Goal: Information Seeking & Learning: Learn about a topic

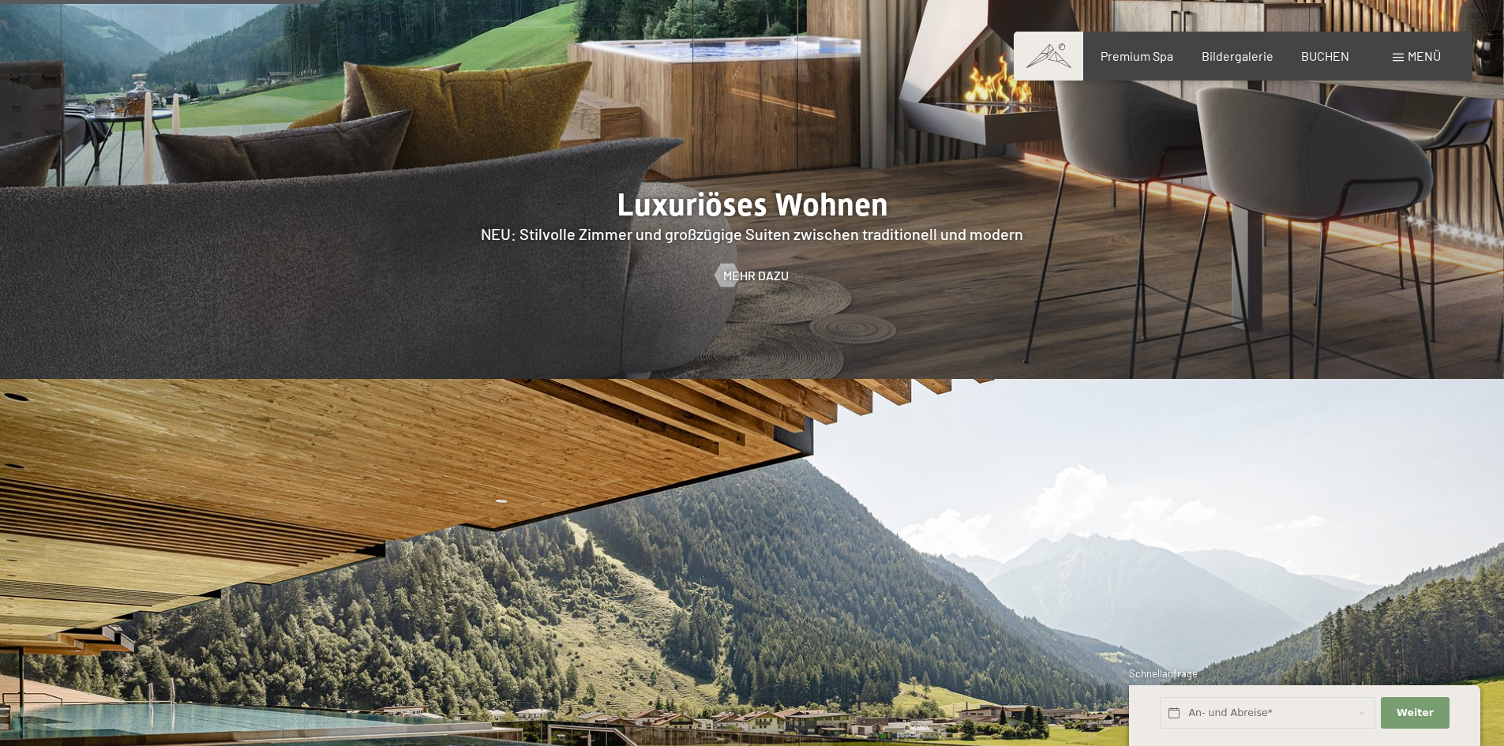
scroll to position [2132, 0]
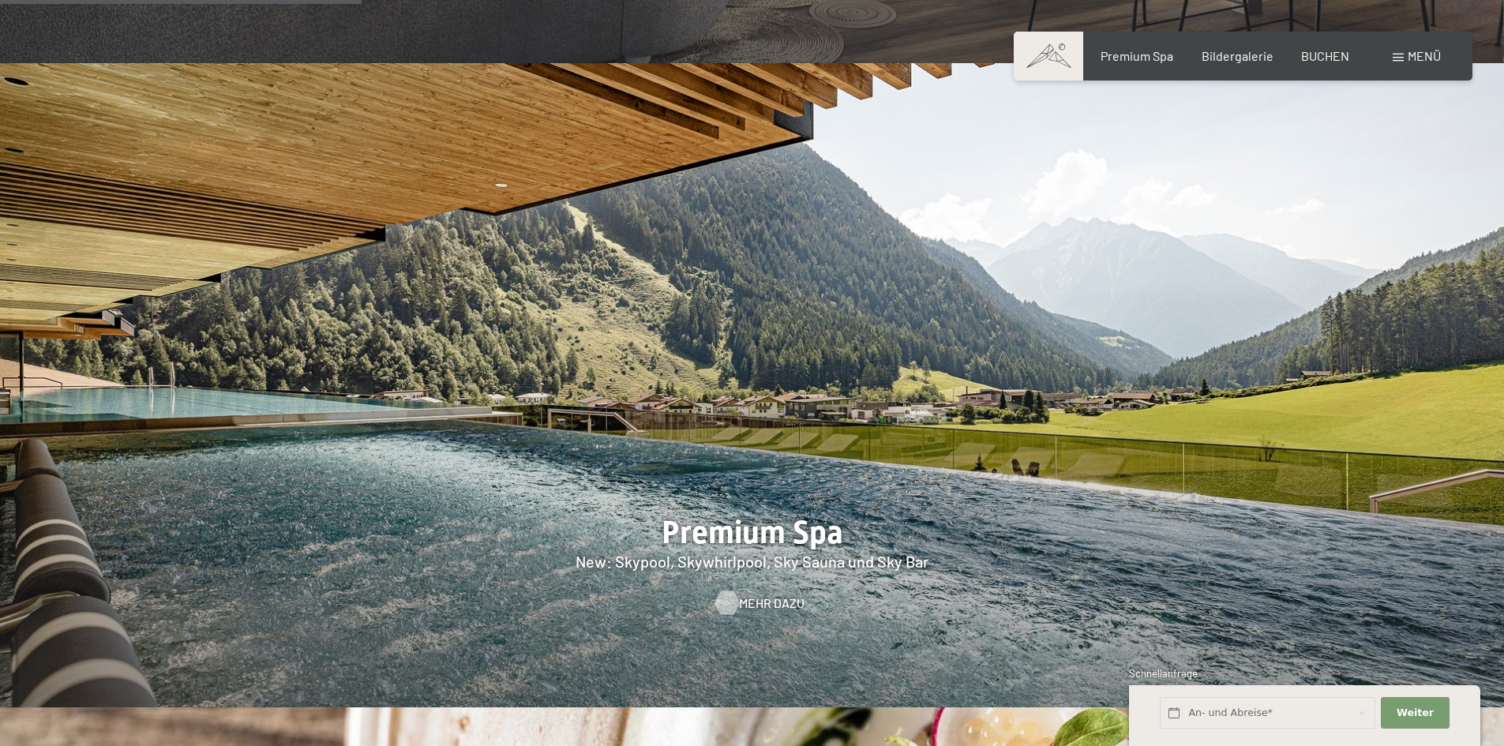
click at [748, 595] on span "Mehr dazu" at bounding box center [772, 603] width 66 height 17
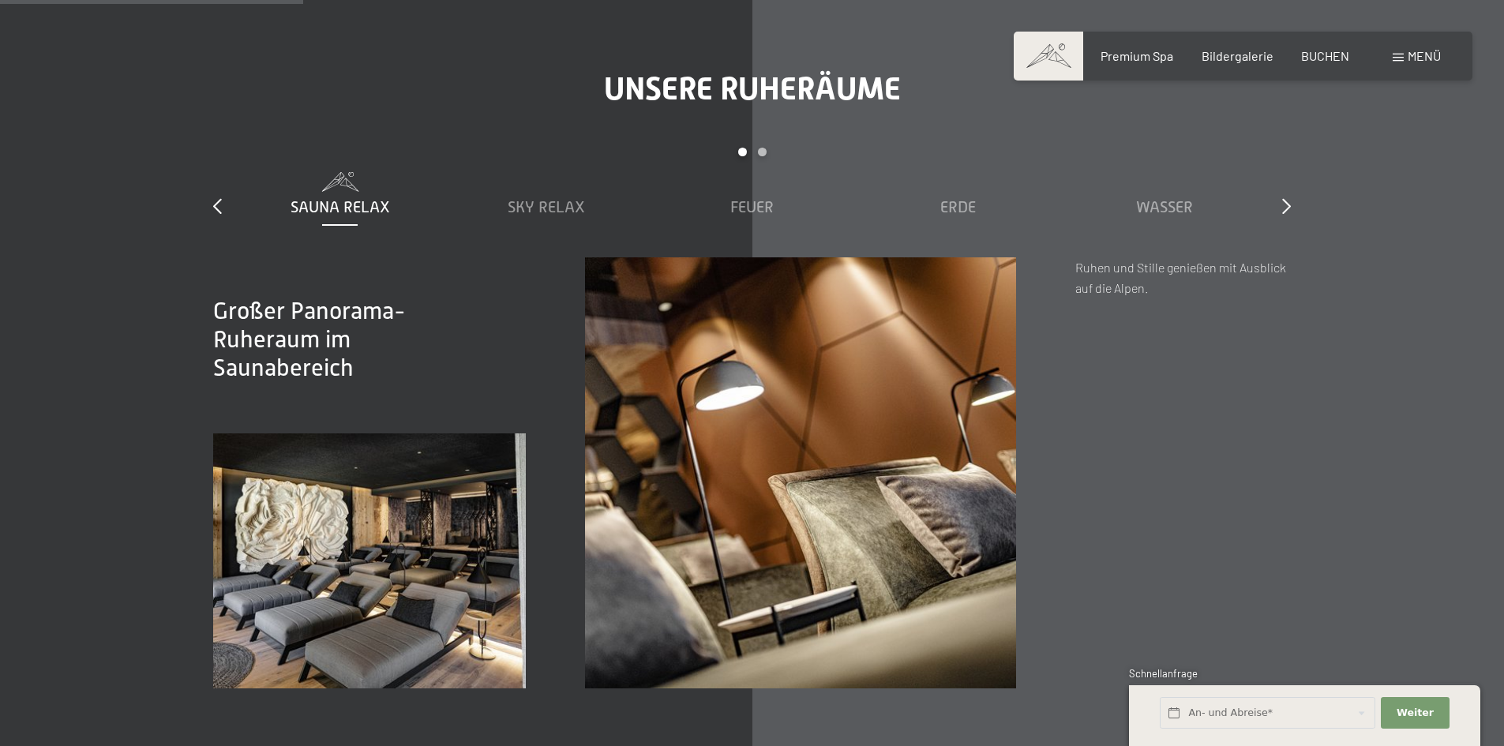
scroll to position [2448, 0]
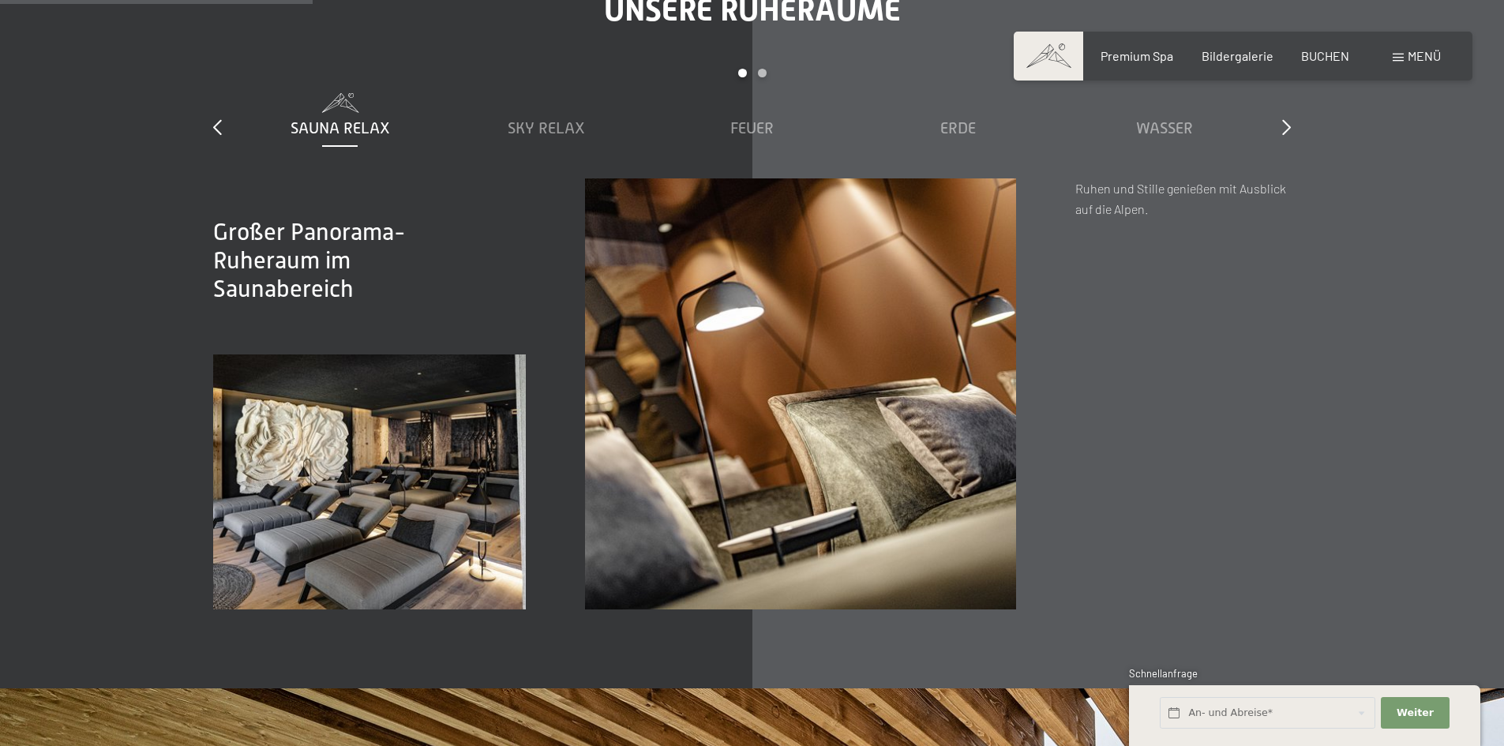
click at [410, 484] on img at bounding box center [369, 482] width 313 height 255
click at [536, 131] on span "Sky Relax" at bounding box center [546, 127] width 77 height 17
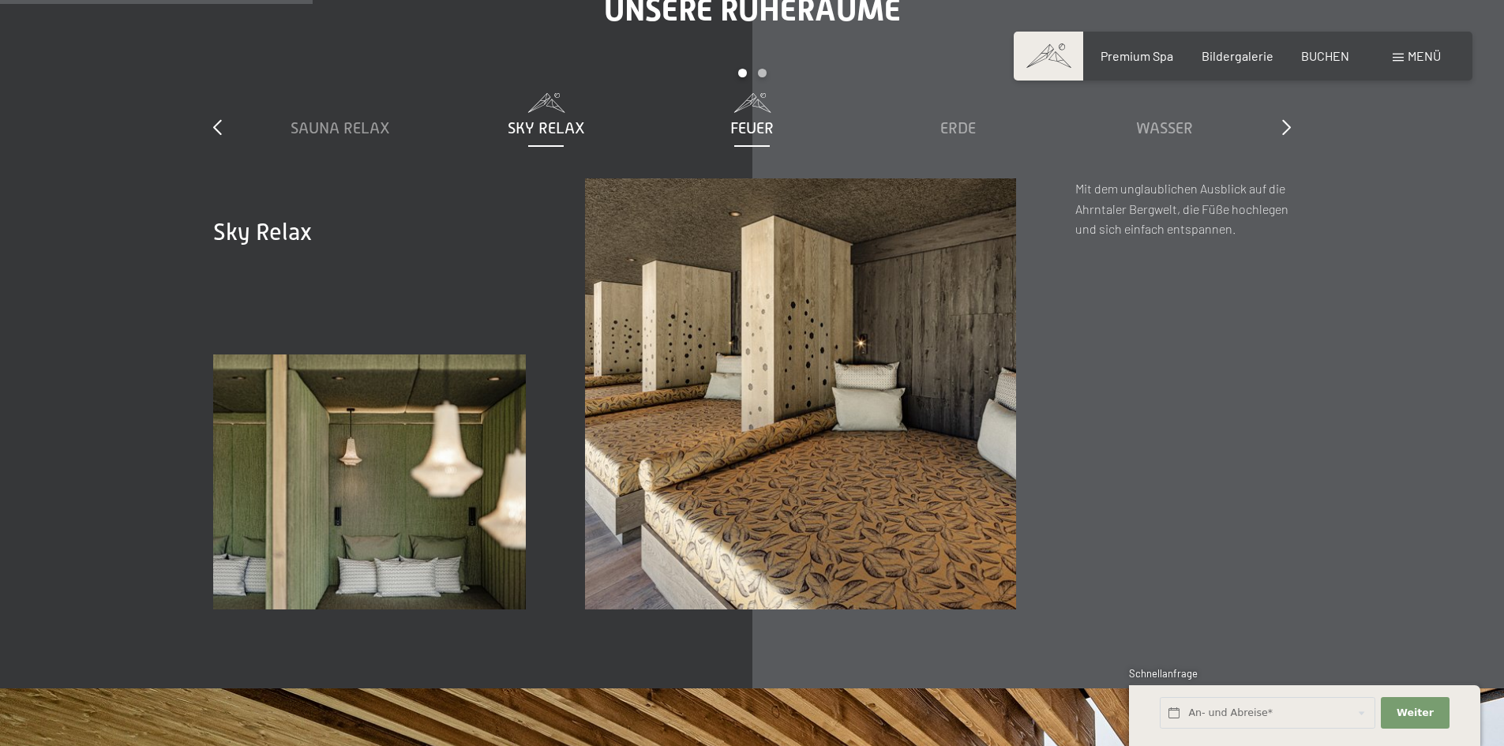
click at [746, 130] on span "Feuer" at bounding box center [751, 127] width 43 height 17
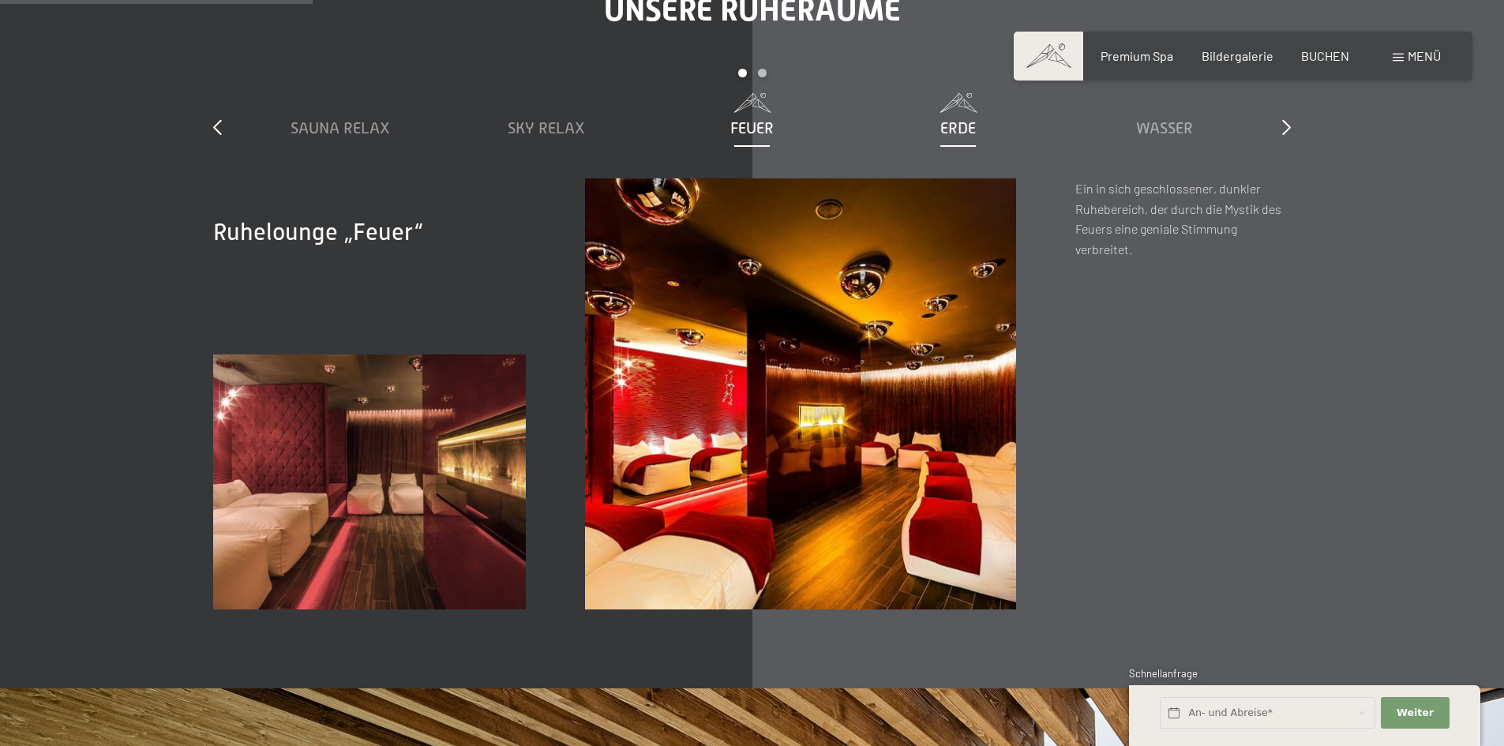
click at [961, 133] on span "Erde" at bounding box center [959, 127] width 36 height 17
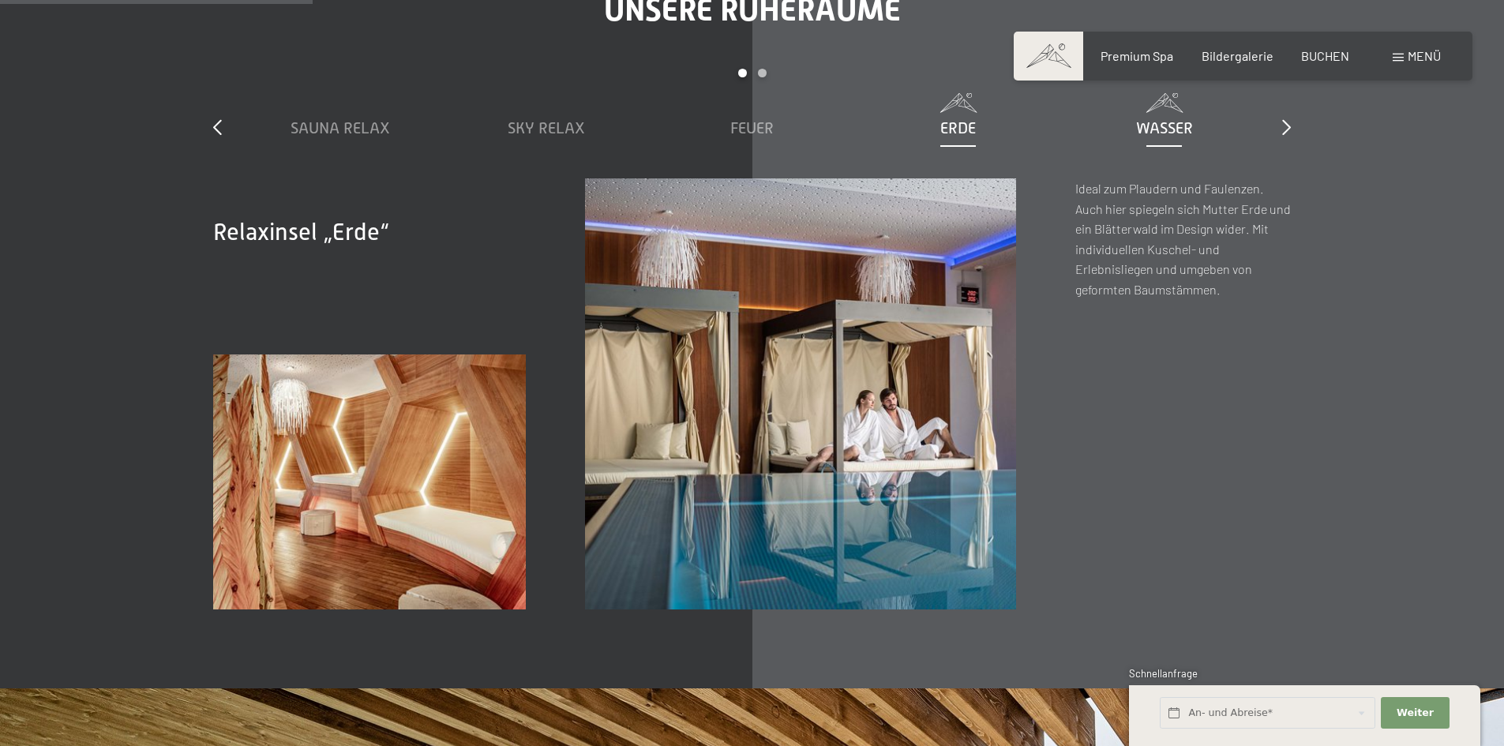
click at [1167, 133] on span "Wasser" at bounding box center [1164, 127] width 57 height 17
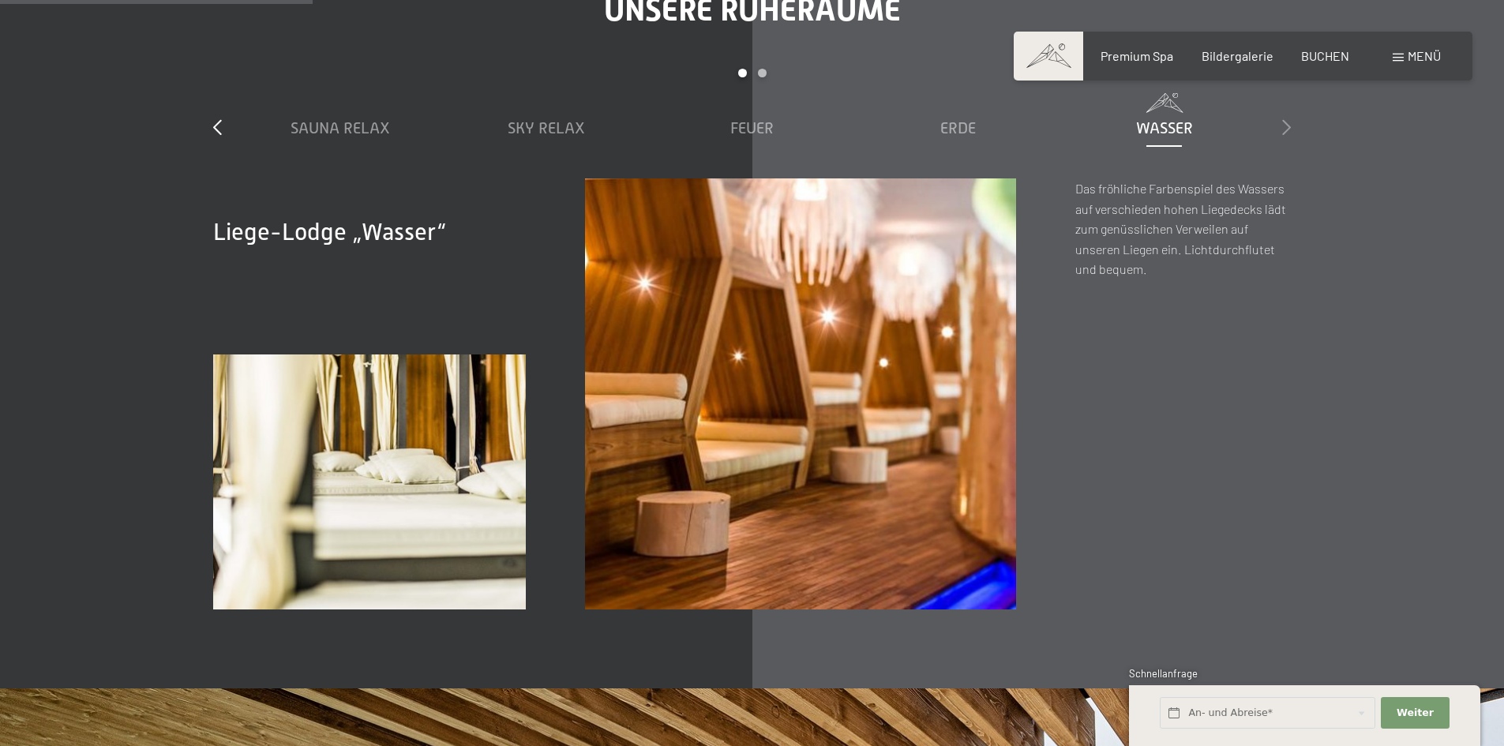
click at [1285, 133] on icon at bounding box center [1286, 127] width 9 height 16
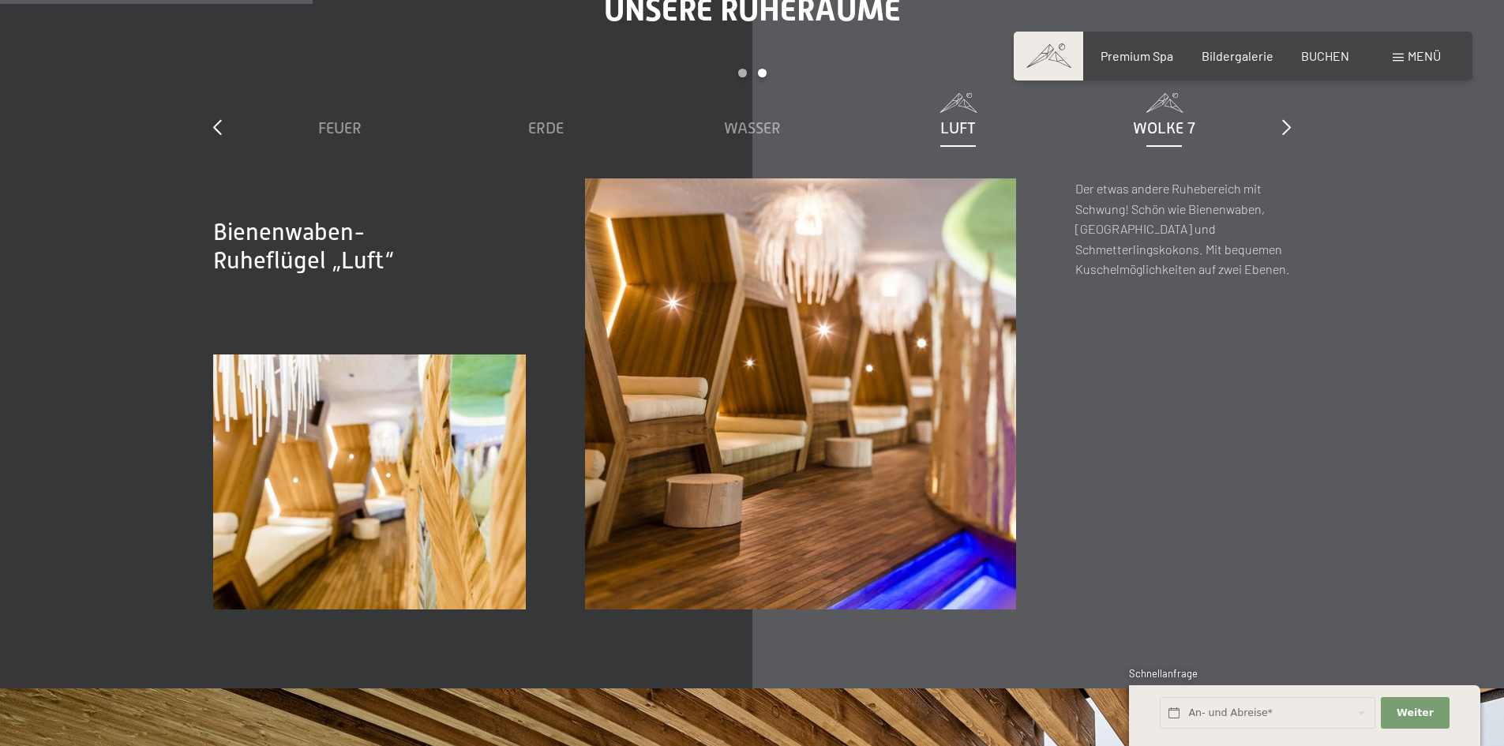
click at [1161, 130] on span "Wolke 7" at bounding box center [1164, 127] width 62 height 17
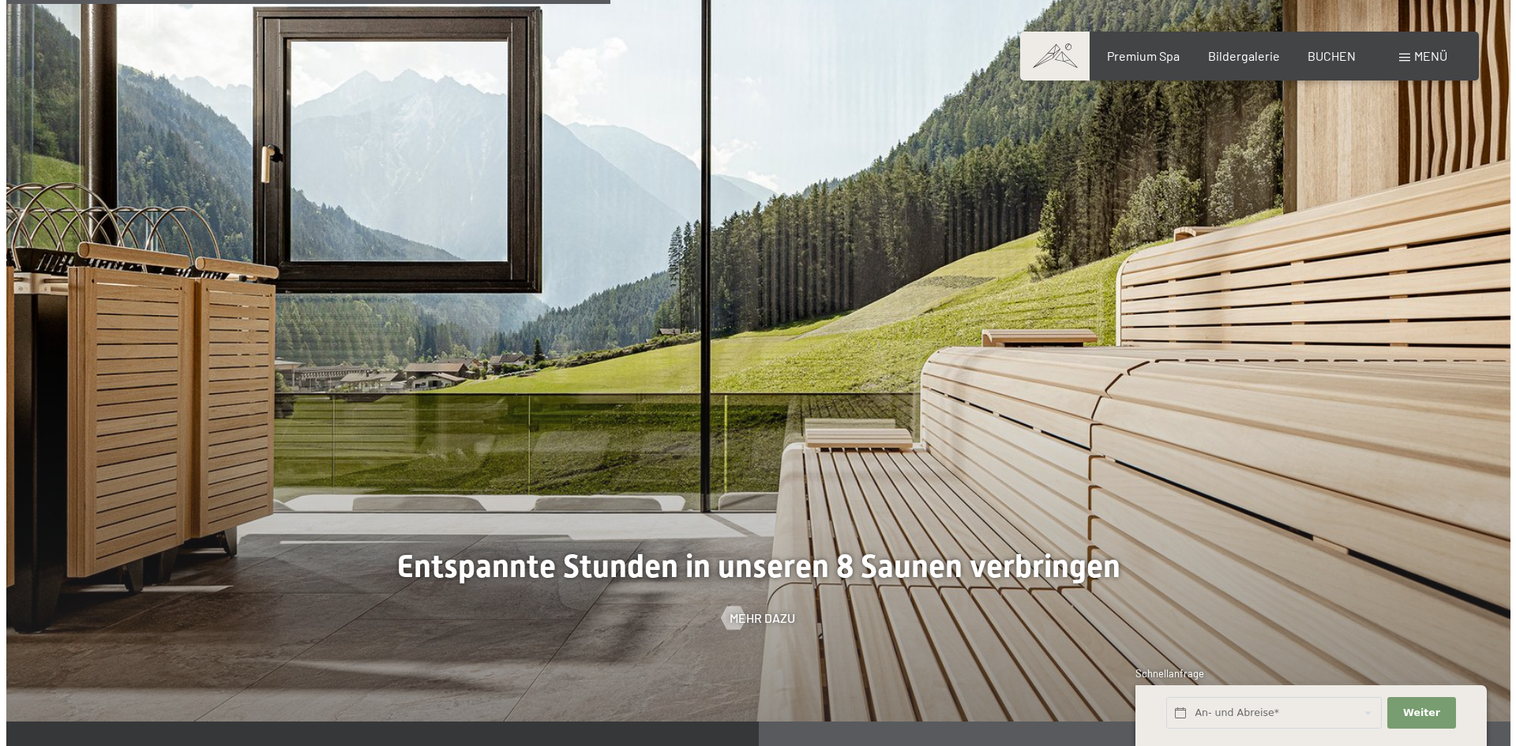
scroll to position [4817, 0]
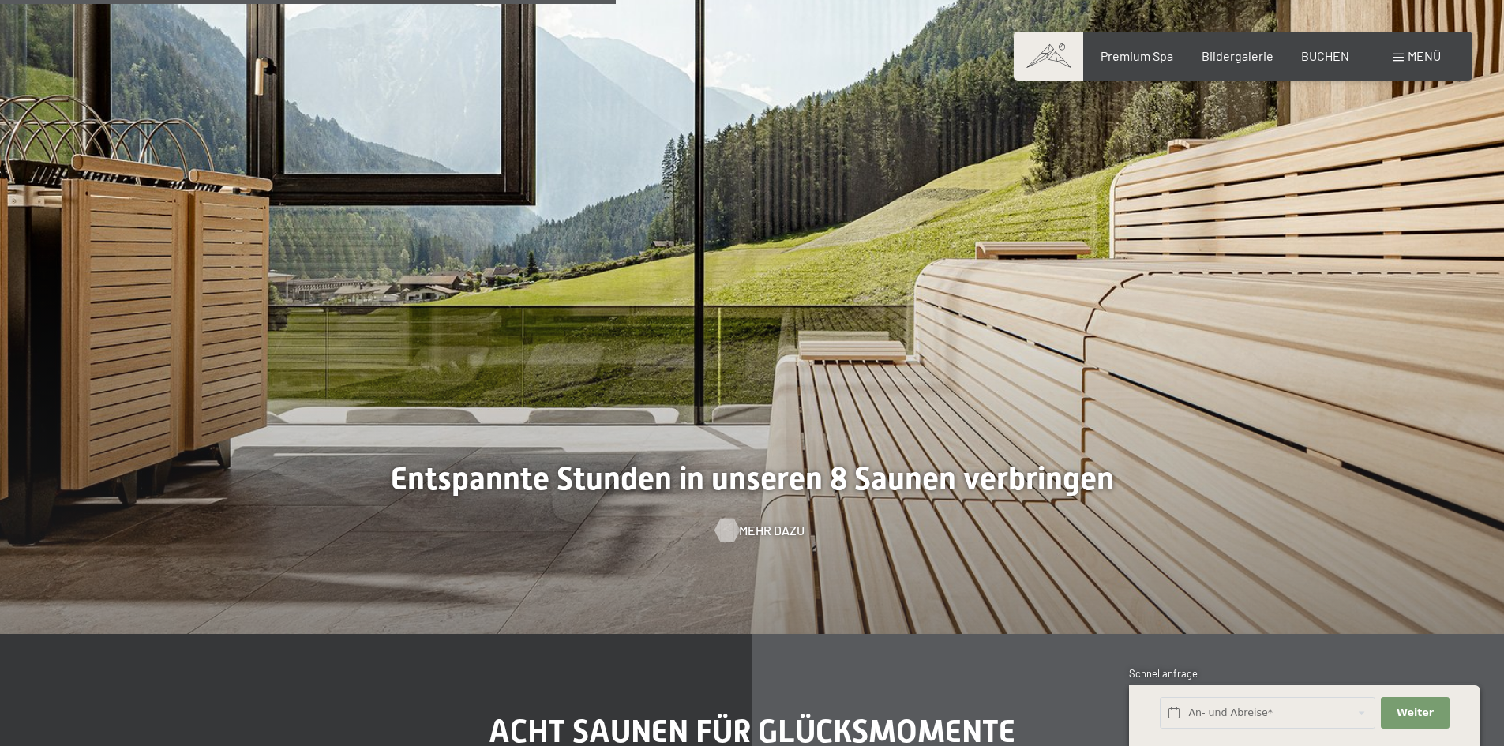
click at [755, 528] on span "Mehr dazu" at bounding box center [772, 530] width 66 height 17
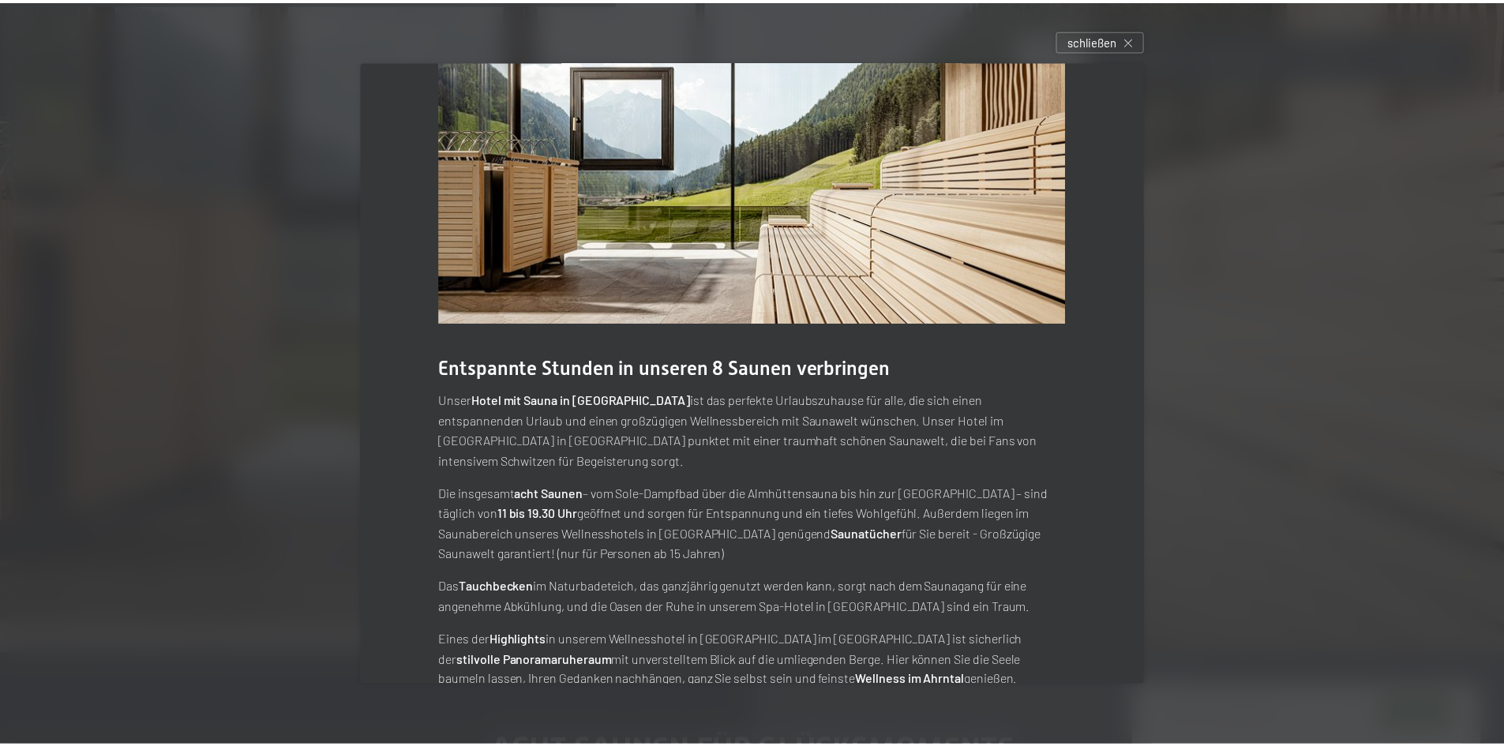
scroll to position [64, 0]
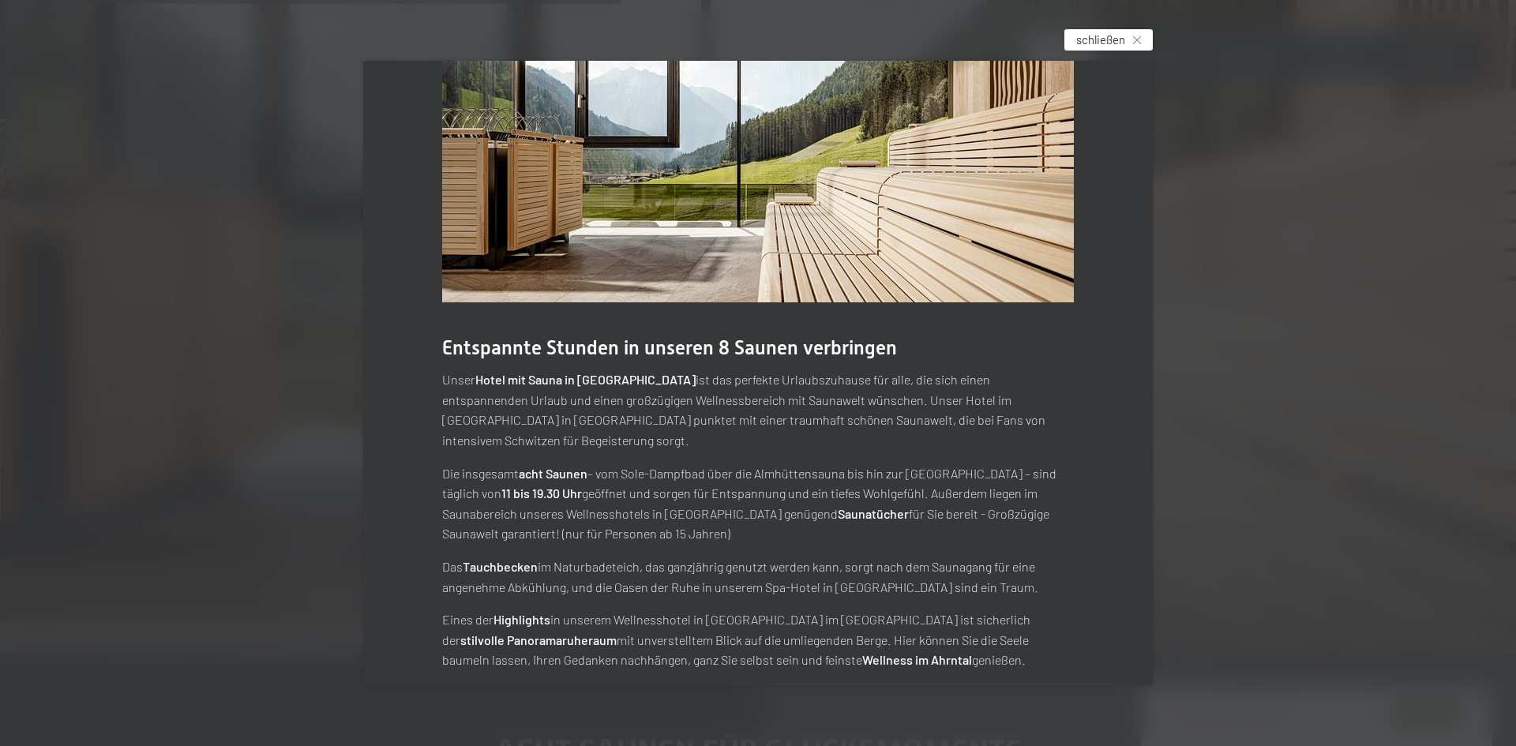
click at [1143, 35] on div "schließen" at bounding box center [1109, 39] width 88 height 21
